Goal: Task Accomplishment & Management: Complete application form

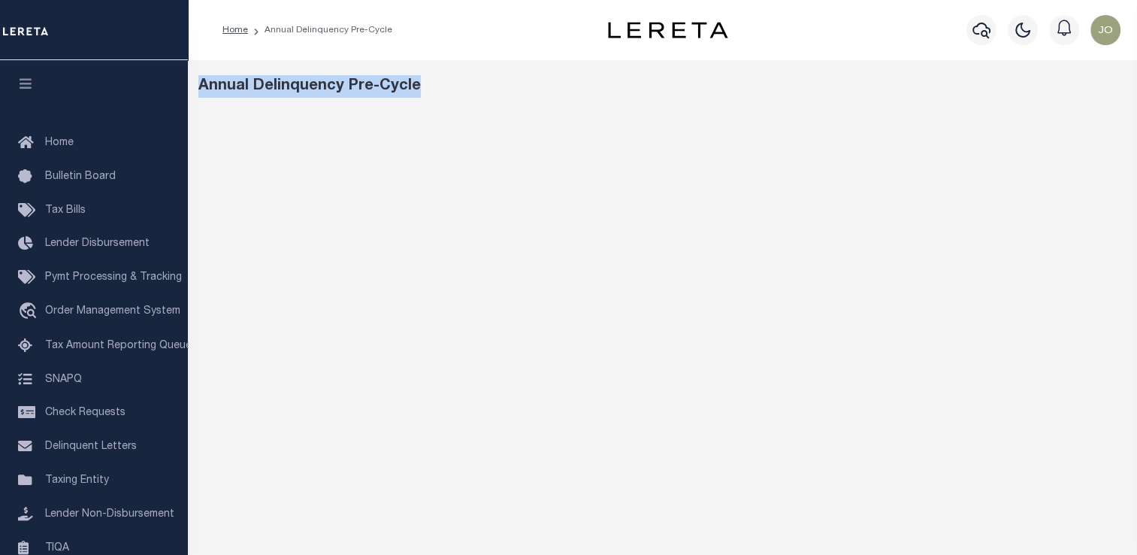
drag, startPoint x: 418, startPoint y: 86, endPoint x: 201, endPoint y: 94, distance: 216.7
click at [201, 94] on div "Annual Delinquency Pre-Cycle" at bounding box center [662, 86] width 929 height 23
copy div "Annual Delinquency Pre-Cycle"
click at [493, 54] on div "Home Annual Delinquency Pre-Cycle" at bounding box center [663, 30] width 950 height 60
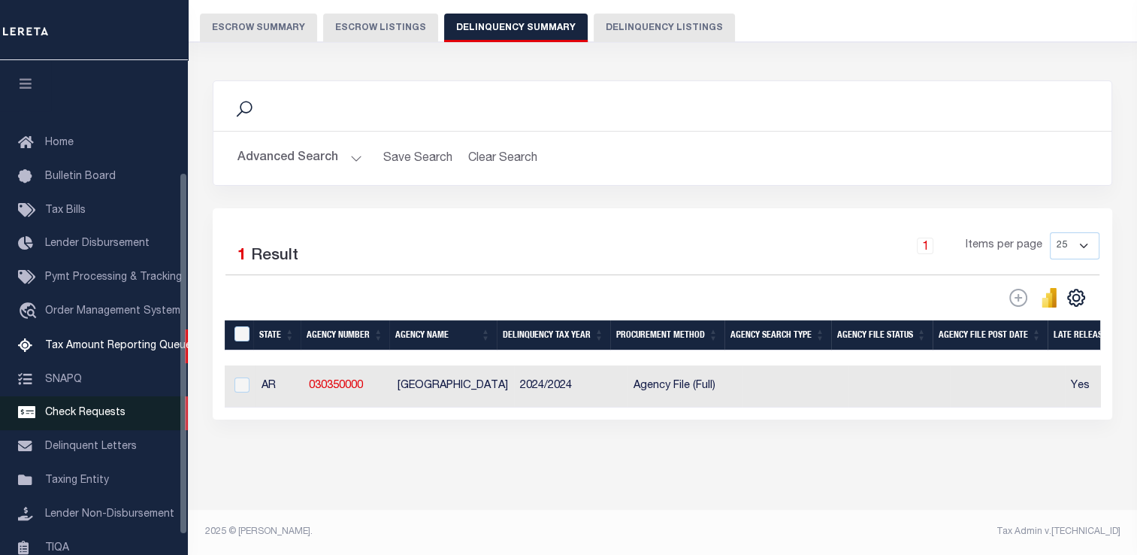
scroll to position [153, 0]
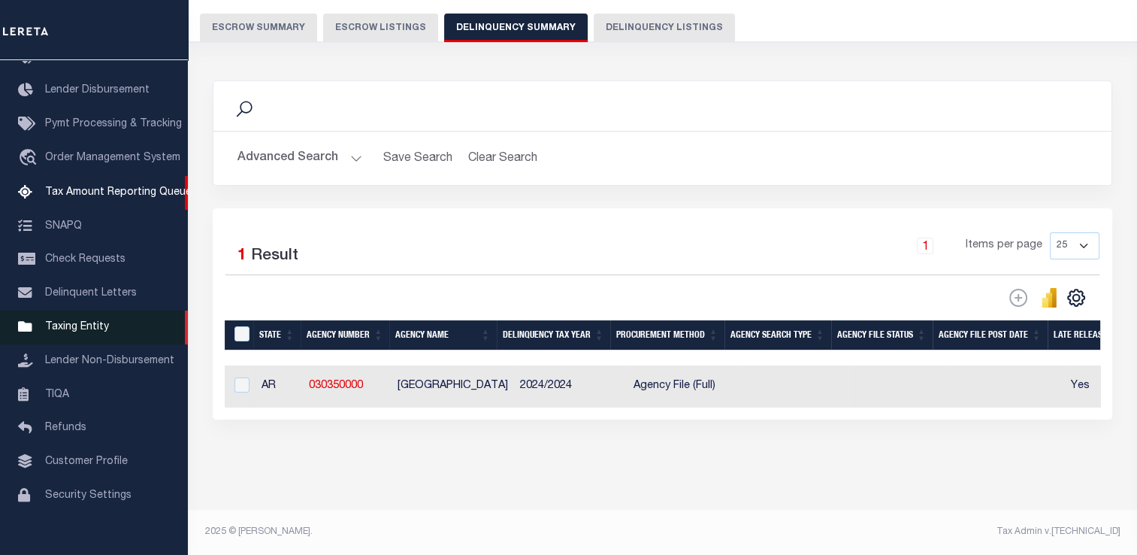
click at [84, 332] on span "Taxing Entity" at bounding box center [77, 327] width 64 height 11
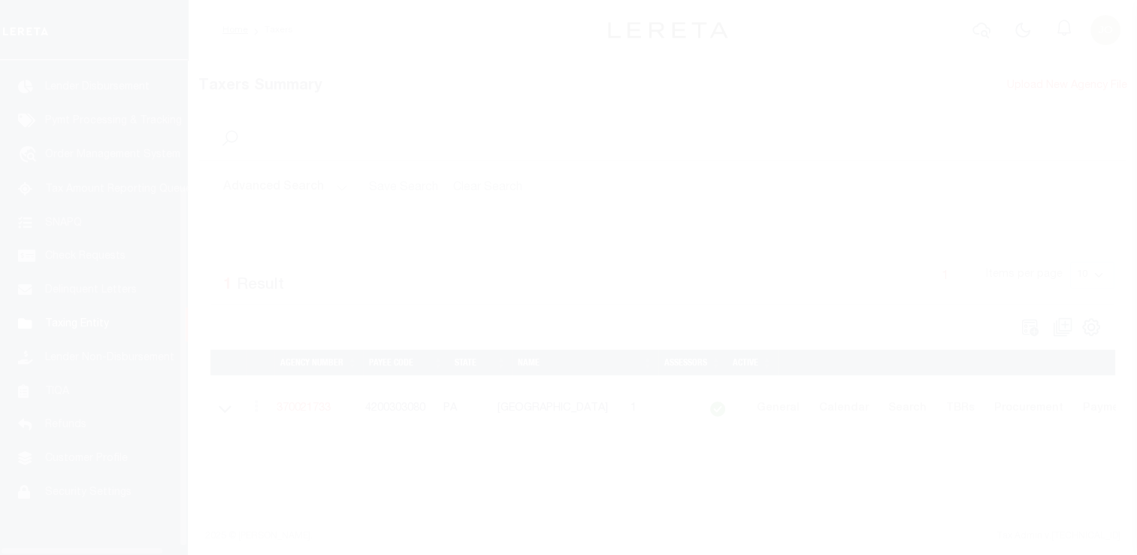
scroll to position [180, 0]
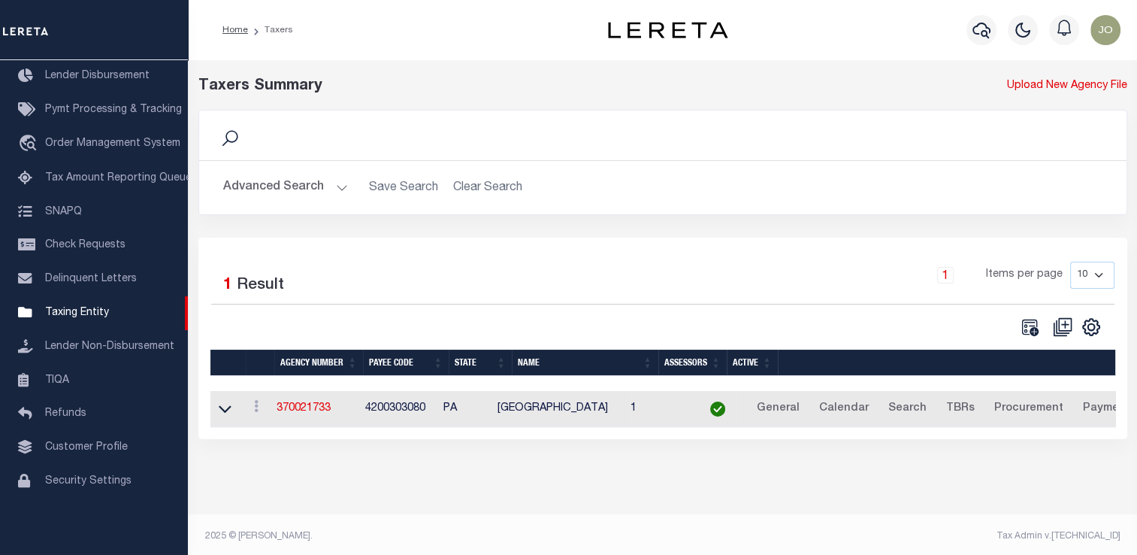
click at [327, 190] on button "Advanced Search" at bounding box center [285, 187] width 125 height 29
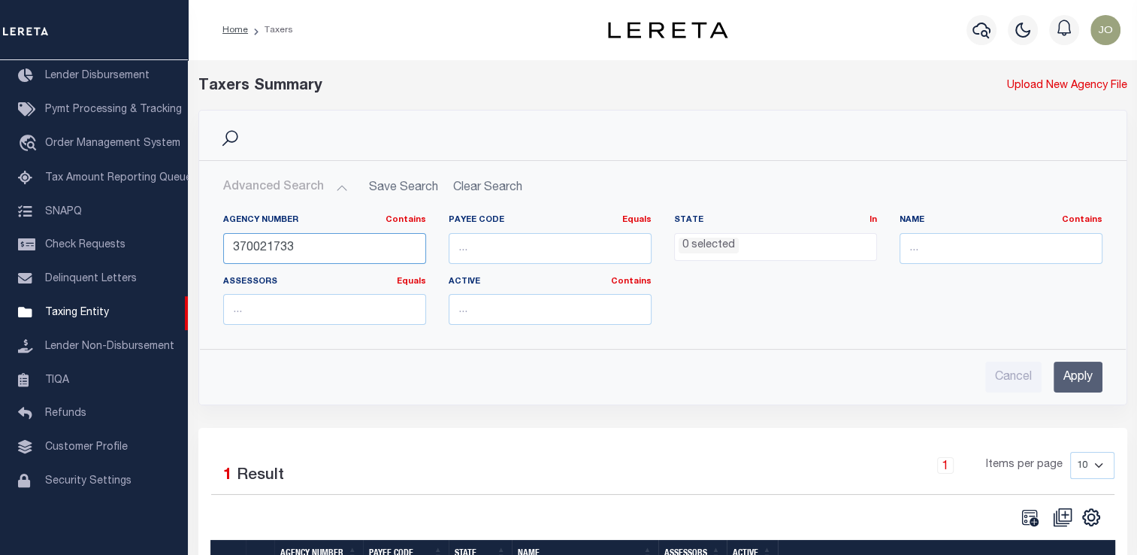
click at [286, 251] on input "370021733" at bounding box center [324, 248] width 203 height 31
click at [305, 247] on input "370021733" at bounding box center [324, 248] width 203 height 31
paste input "070020000"
type input "070020000"
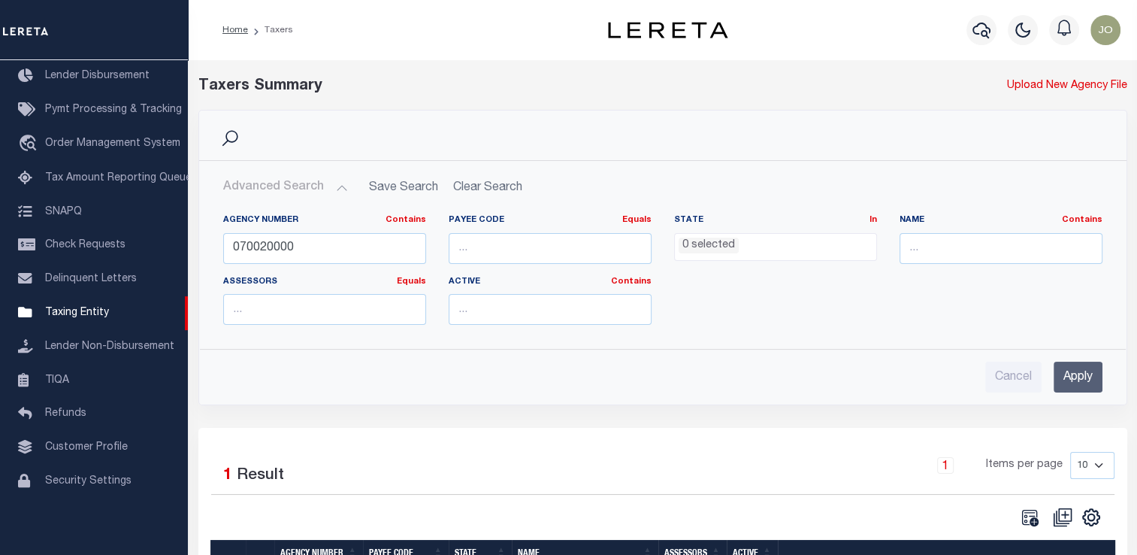
click at [1083, 386] on input "Apply" at bounding box center [1078, 377] width 49 height 31
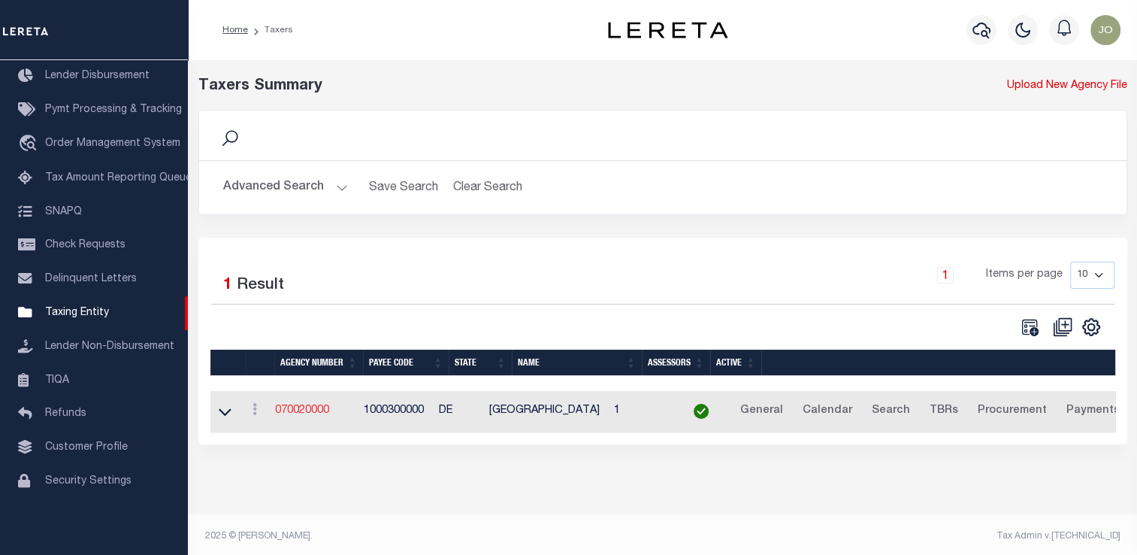
click at [304, 410] on link "070020000" at bounding box center [302, 410] width 54 height 11
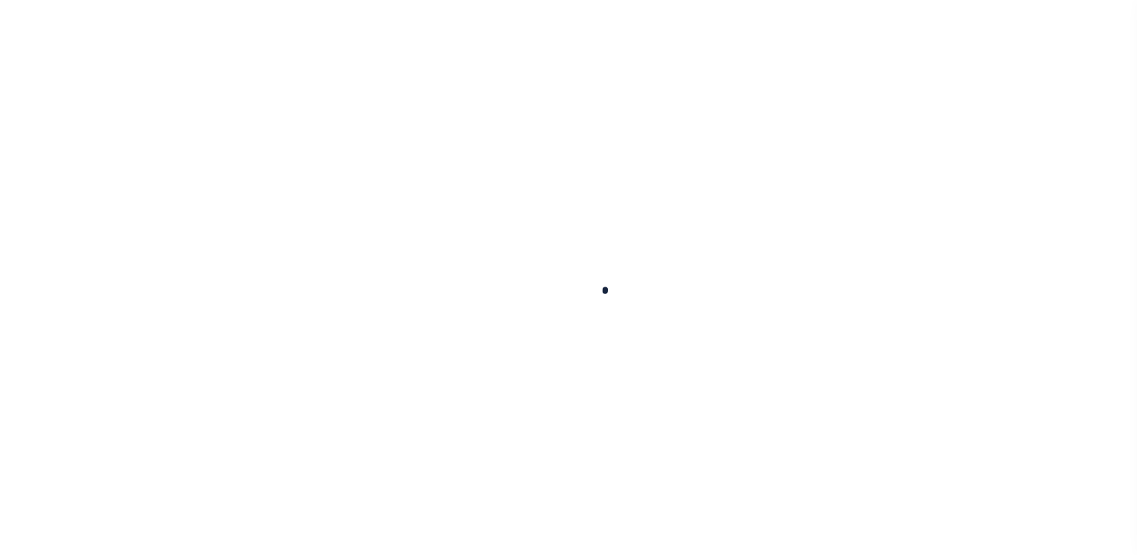
select select
checkbox input "false"
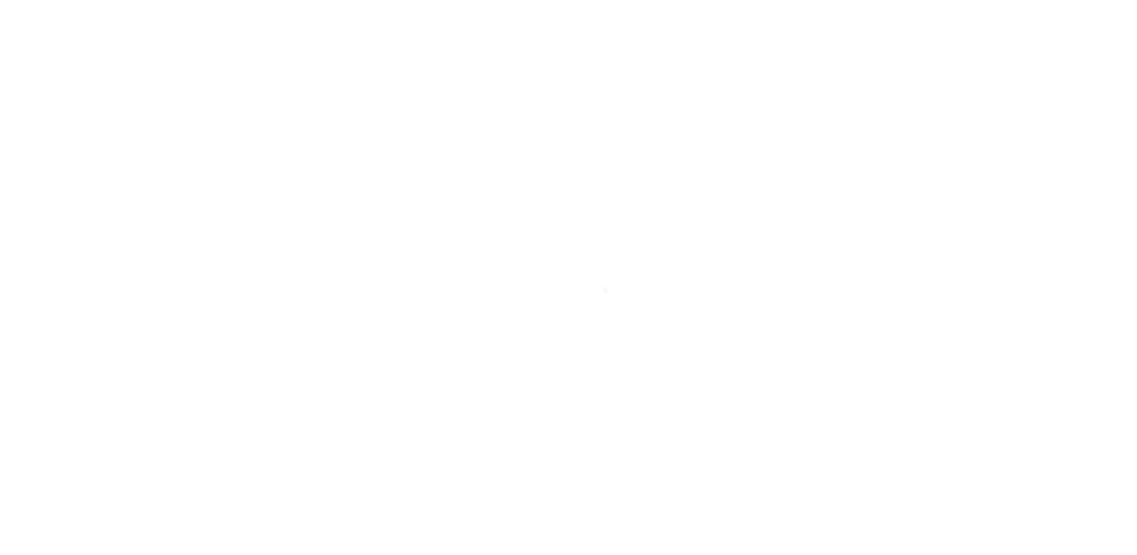
checkbox input "false"
type input "1000300000"
type input "2025/2025"
type input "2"
select select "DCPY"
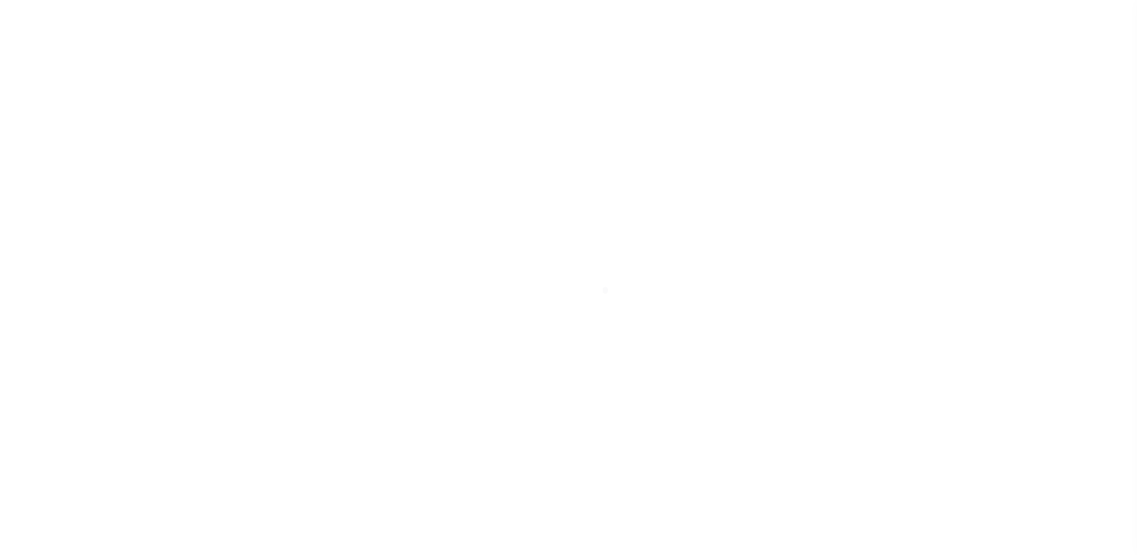
select select "CPYM"
select select "WEB"
select select "STN"
select select "PNA"
select select
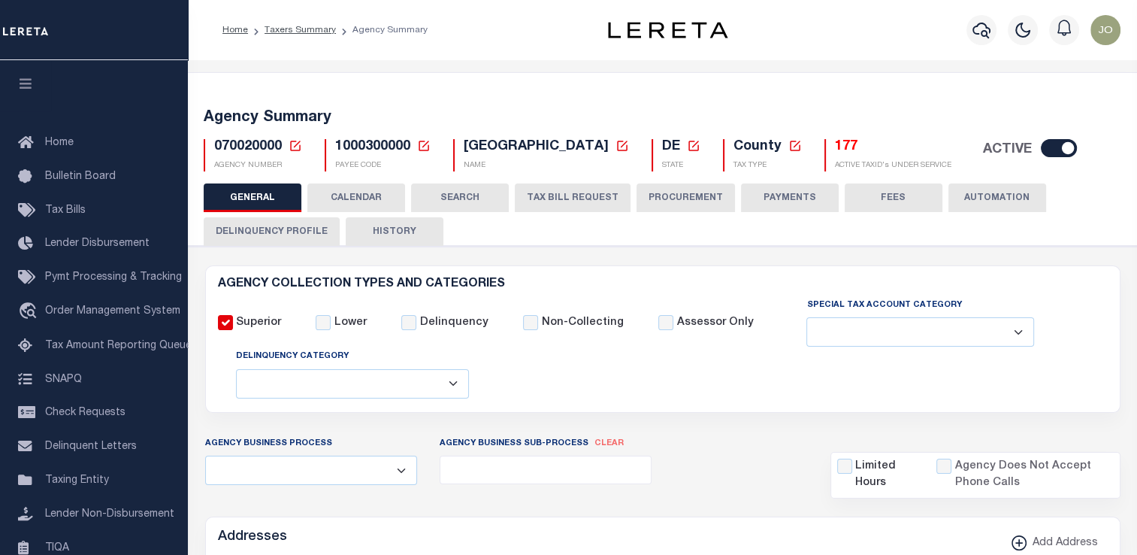
click at [306, 237] on button "Delinquency Profile" at bounding box center [272, 231] width 136 height 29
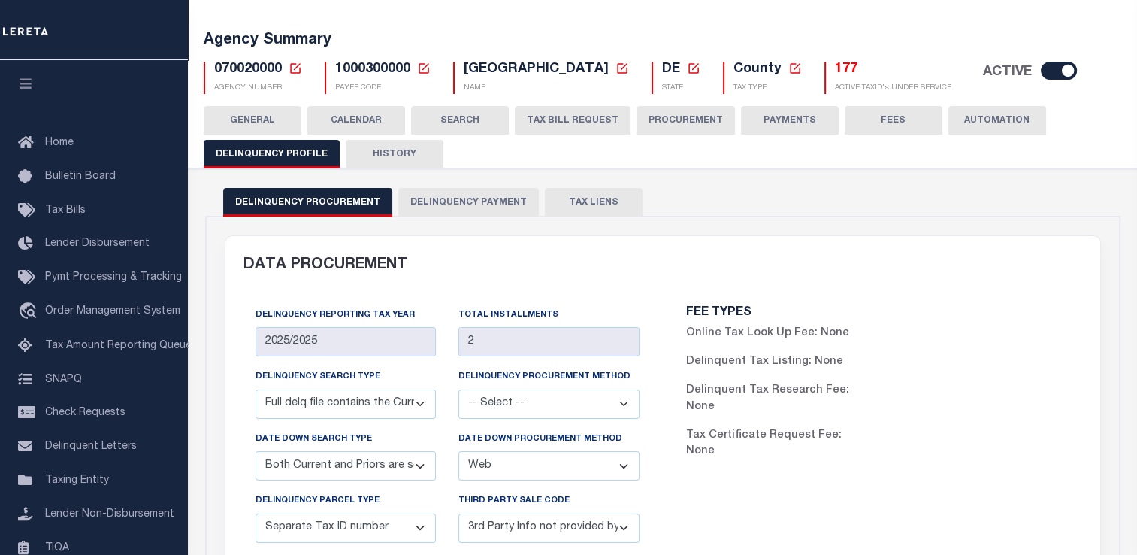
scroll to position [75, 0]
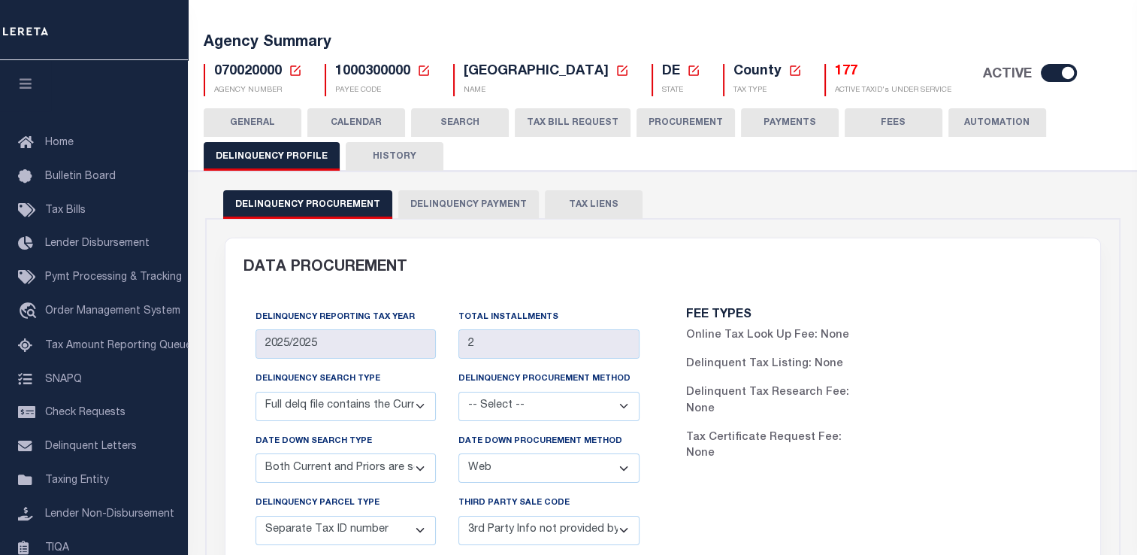
click at [650, 120] on button "PROCUREMENT" at bounding box center [686, 122] width 98 height 29
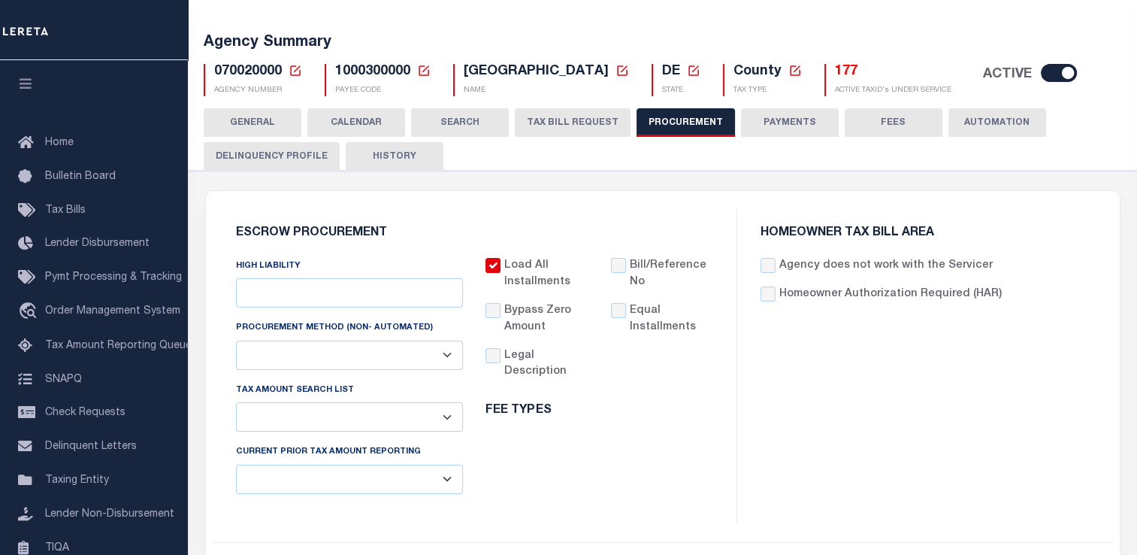
type input "$15,000"
select select "1"
select select "3"
checkbox input "true"
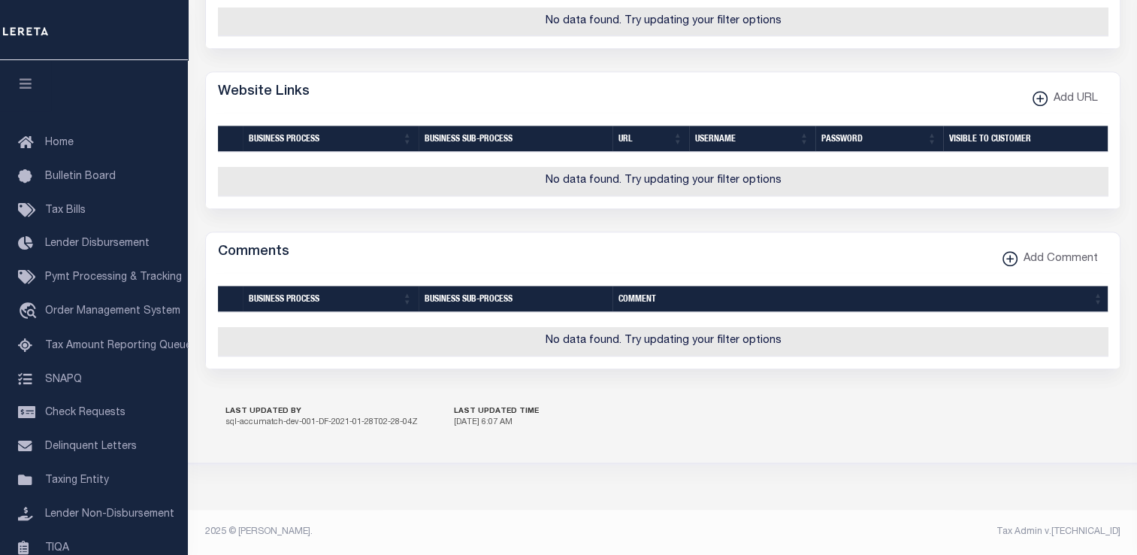
scroll to position [0, 0]
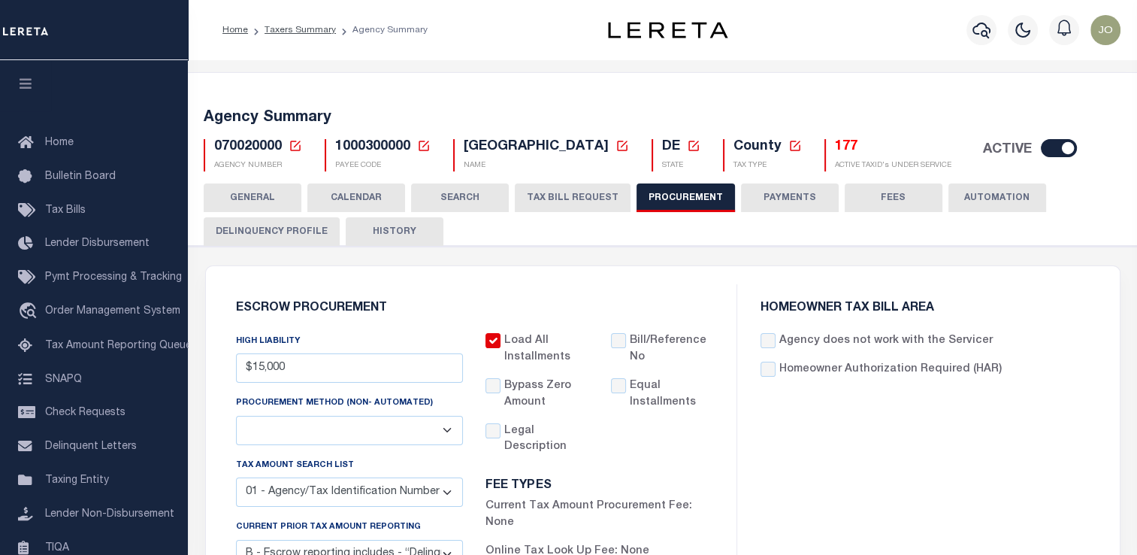
click at [303, 228] on button "Delinquency Profile" at bounding box center [272, 231] width 136 height 29
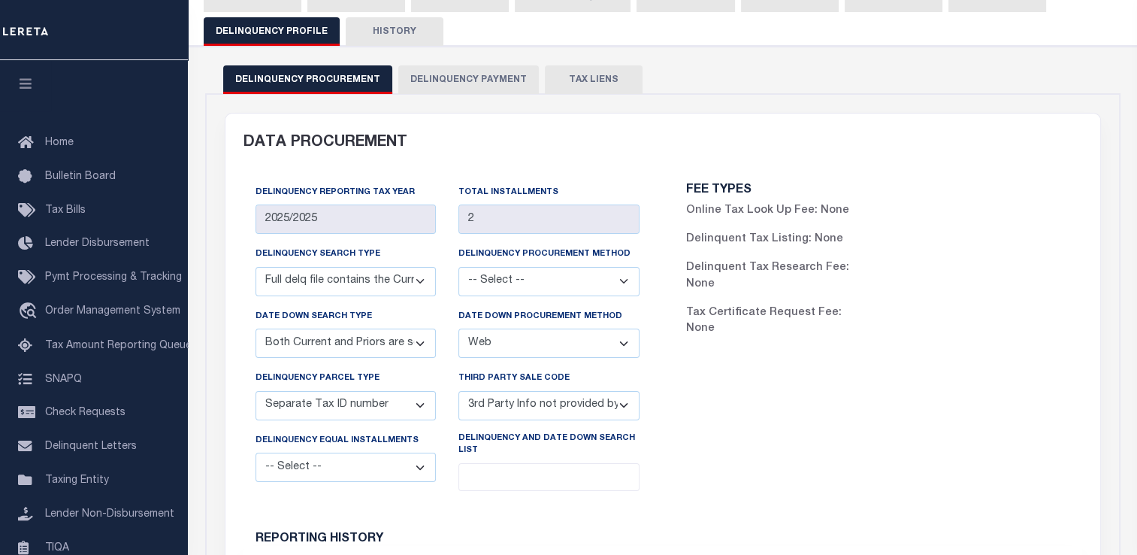
scroll to position [279, 0]
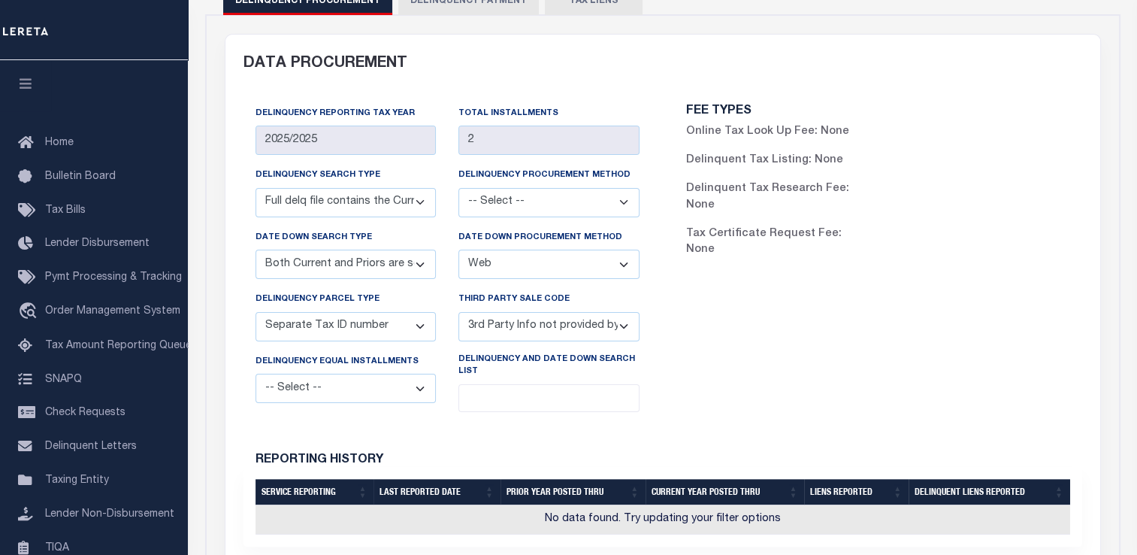
click at [557, 267] on select "-- Select -- Automated Listing created by Agency Email FAX Mail Phone Screen Sc…" at bounding box center [549, 264] width 181 height 29
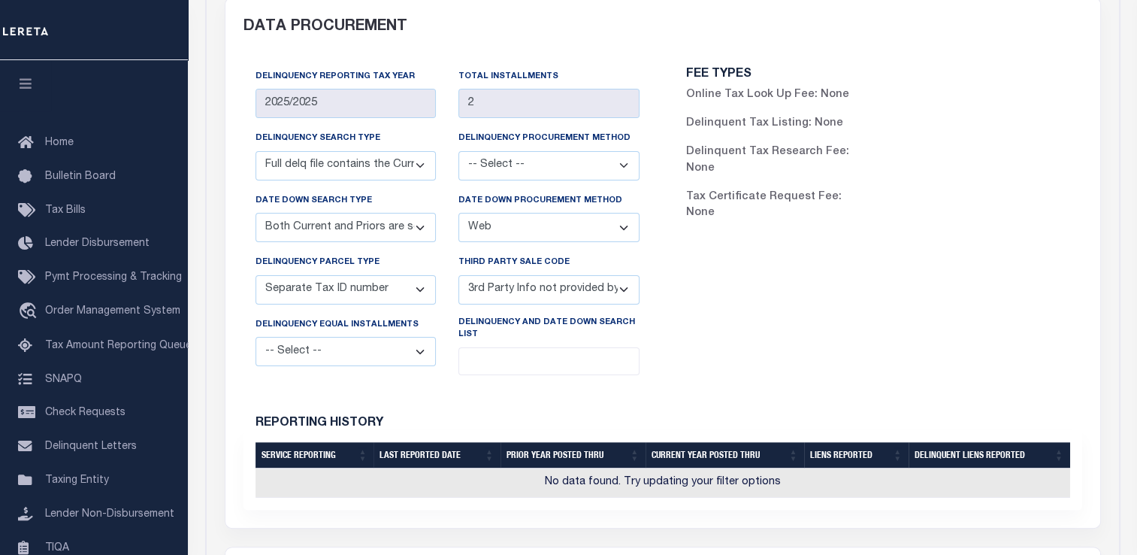
scroll to position [312, 0]
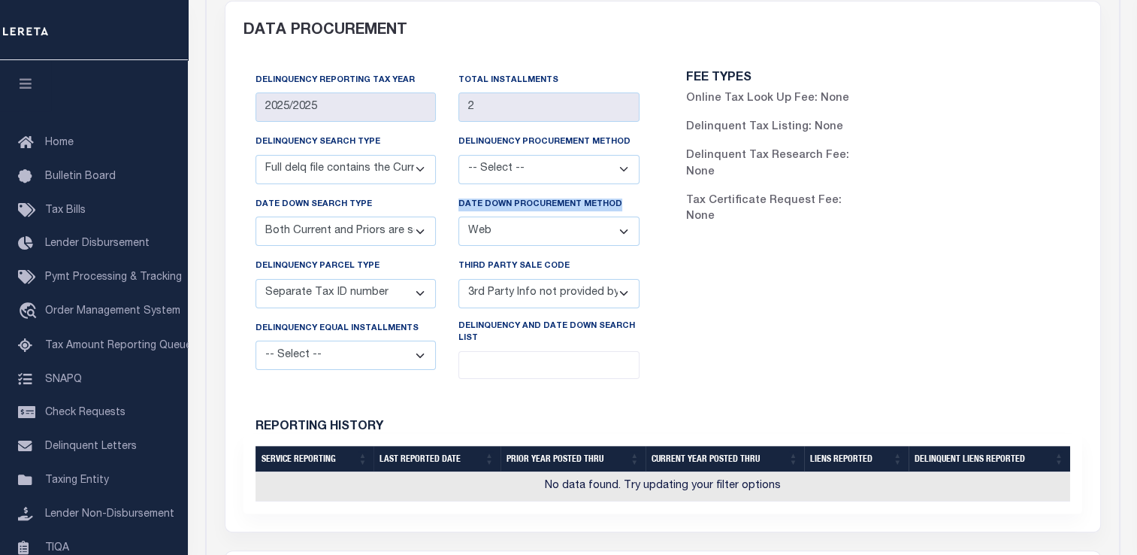
drag, startPoint x: 459, startPoint y: 203, endPoint x: 619, endPoint y: 202, distance: 159.4
click at [619, 202] on div "Date Down Procurement Method -- Select -- Automated Listing created by Agency E…" at bounding box center [549, 221] width 181 height 50
copy label "Date Down Procurement Method"
click at [496, 176] on select "-- Select -- Automated Listing created by Agency Email FAX Mail Phone Screen Sc…" at bounding box center [549, 169] width 181 height 29
click at [692, 239] on div "FEE TYPES Online Tax Look Up Fee: None Delinquent Tax Listing: None Delinquent …" at bounding box center [878, 231] width 431 height 343
